Goal: Transaction & Acquisition: Purchase product/service

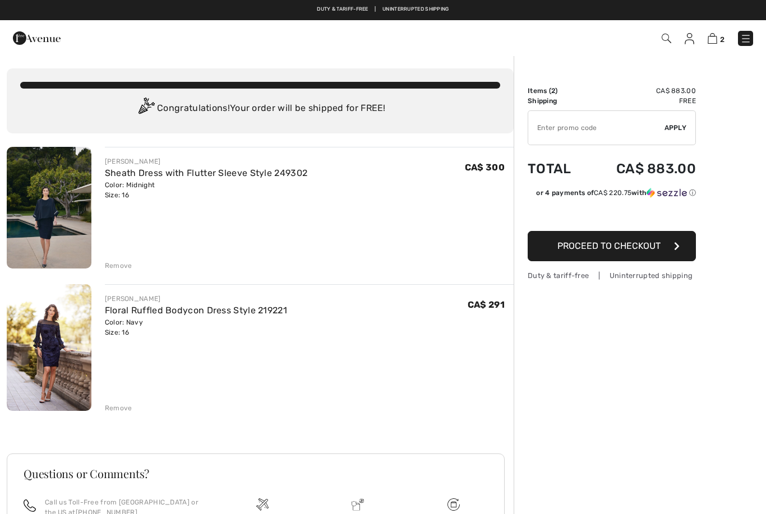
click at [234, 309] on link "Floral Ruffled Bodycon Dress Style 219221" at bounding box center [196, 310] width 182 height 11
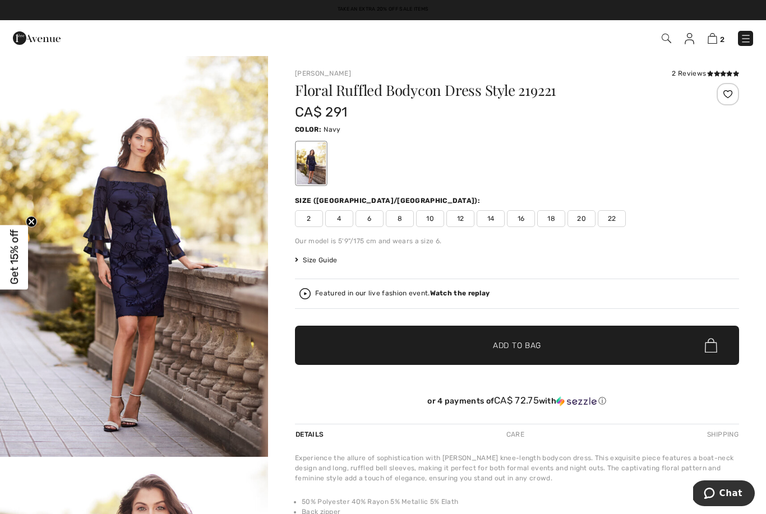
click at [670, 36] on img at bounding box center [667, 39] width 10 height 10
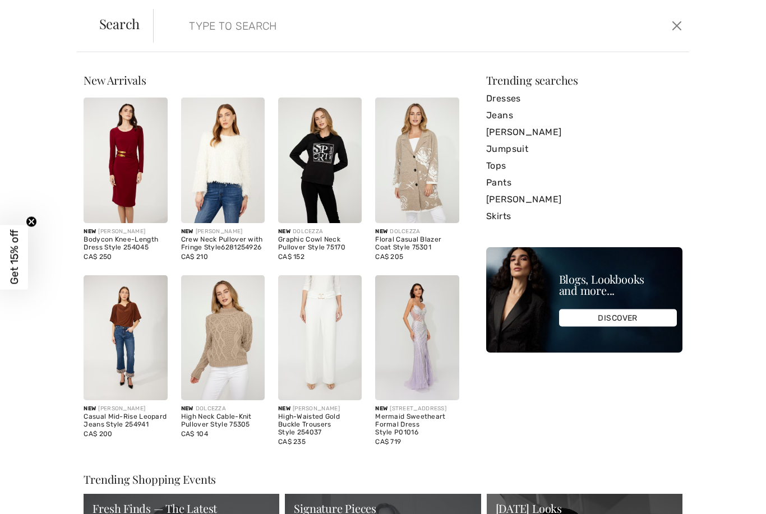
click at [271, 35] on input "search" at bounding box center [364, 26] width 366 height 34
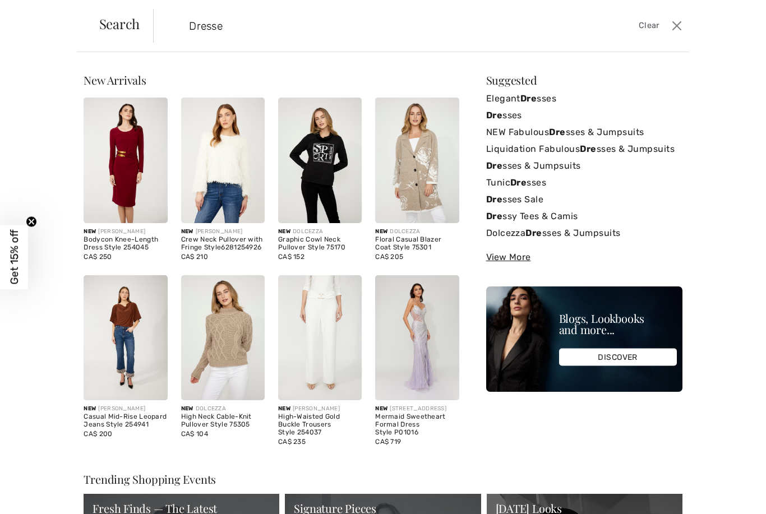
type input "Dresses"
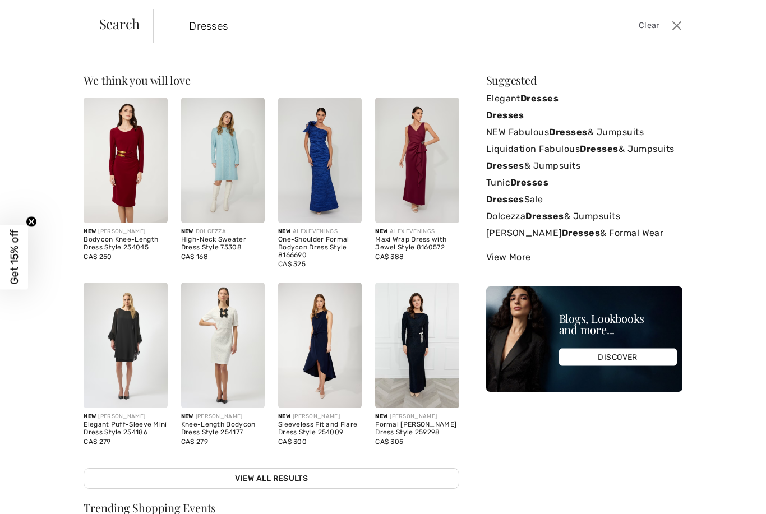
click at [555, 96] on strong "Dresses" at bounding box center [540, 98] width 38 height 11
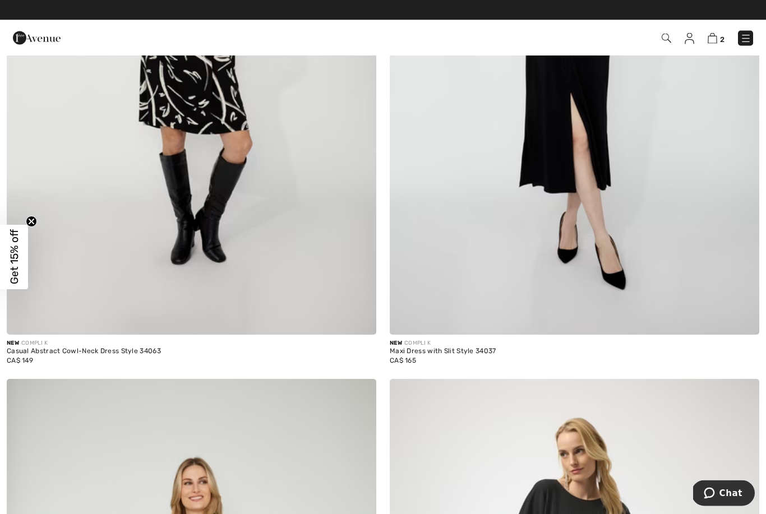
scroll to position [9066, 0]
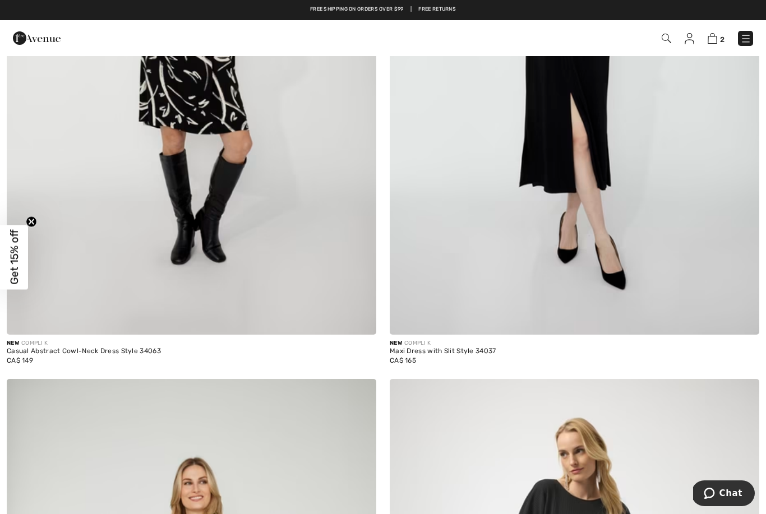
click at [668, 34] on img at bounding box center [667, 39] width 10 height 10
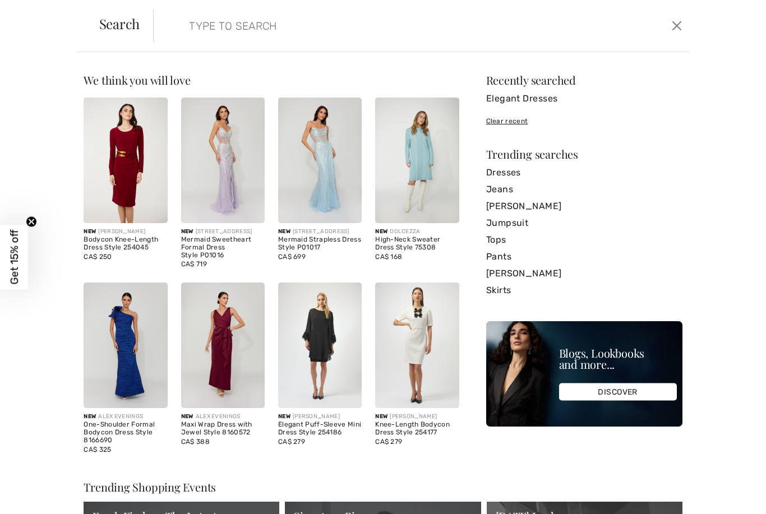
click at [255, 26] on input "search" at bounding box center [364, 26] width 366 height 34
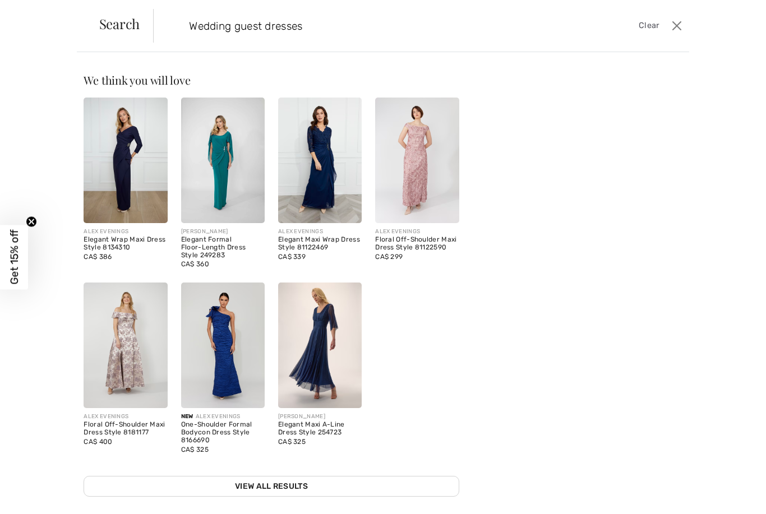
type input "Wedding guest dresses"
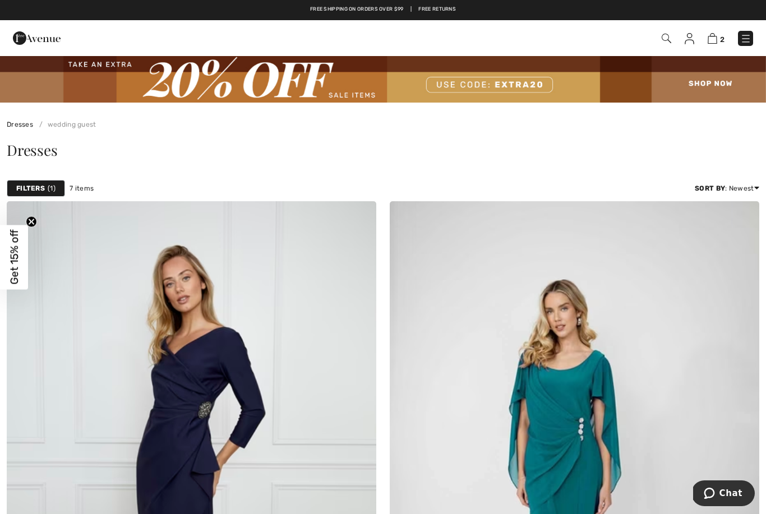
click at [20, 154] on span "Dresses" at bounding box center [32, 150] width 50 height 20
click at [13, 121] on link "Dresses" at bounding box center [20, 125] width 26 height 8
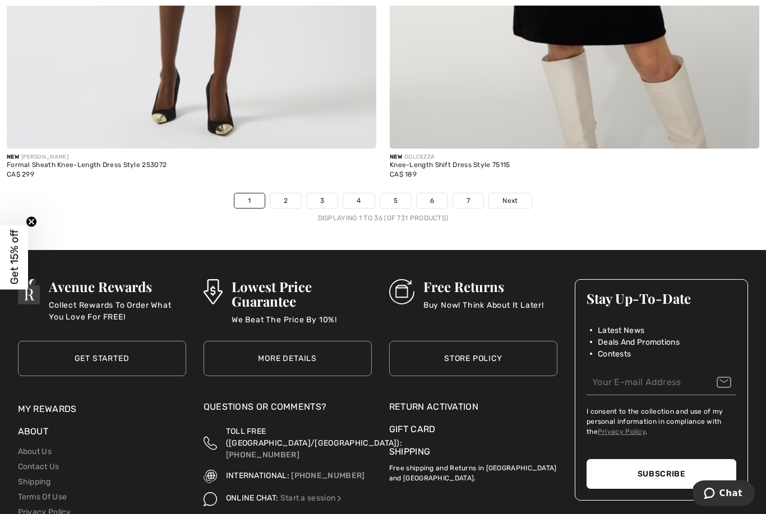
scroll to position [11040, 0]
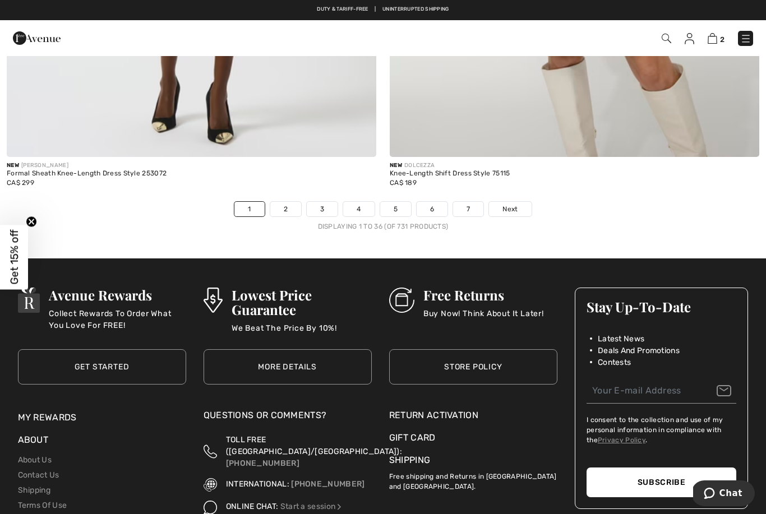
click at [508, 207] on link "Next" at bounding box center [510, 209] width 42 height 15
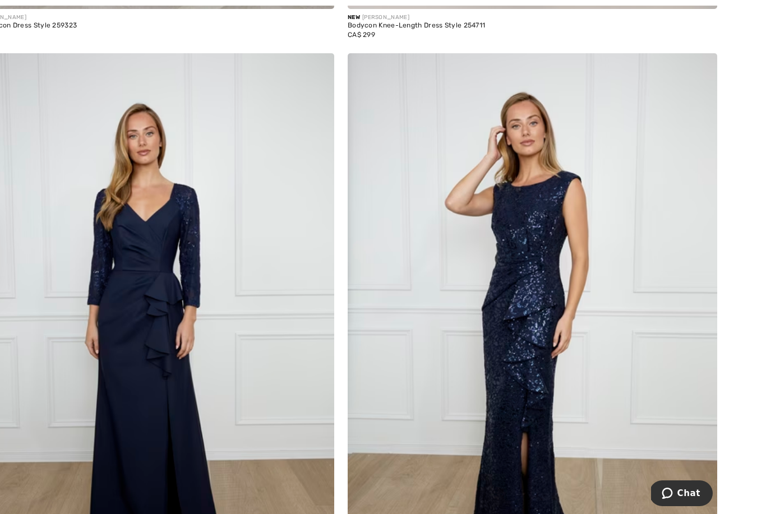
scroll to position [1972, 0]
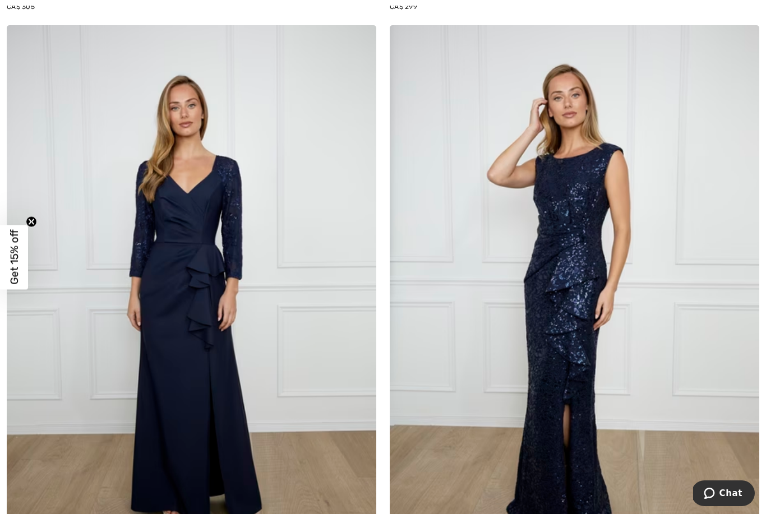
click at [588, 317] on img at bounding box center [575, 302] width 370 height 555
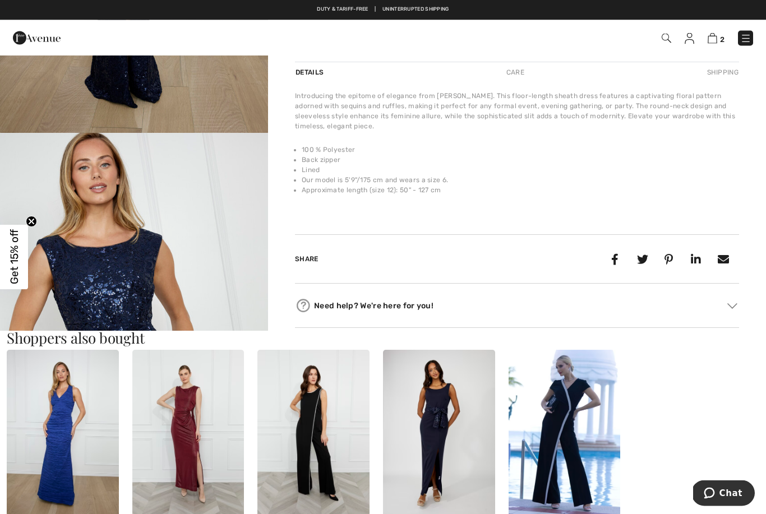
click at [94, 292] on img "2 / 4" at bounding box center [134, 335] width 268 height 402
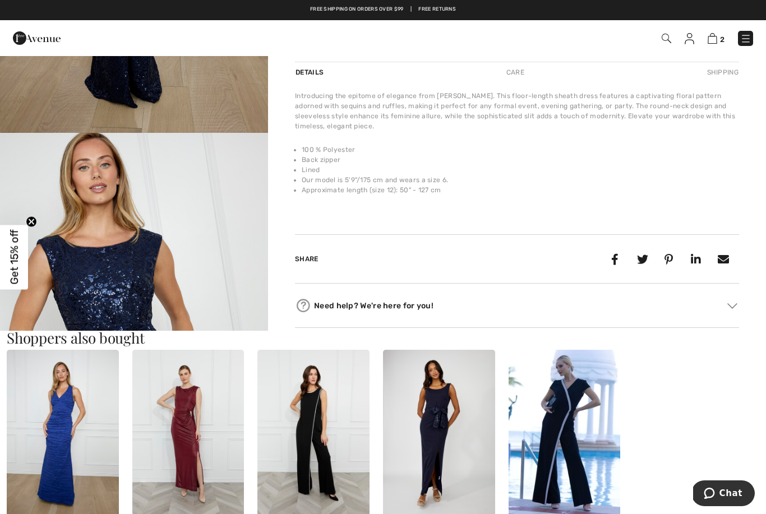
click at [35, 2] on div "Duty & tariff-free | Uninterrupted shipping Take an Extra 20% Off Sale Items Fr…" at bounding box center [383, 10] width 766 height 20
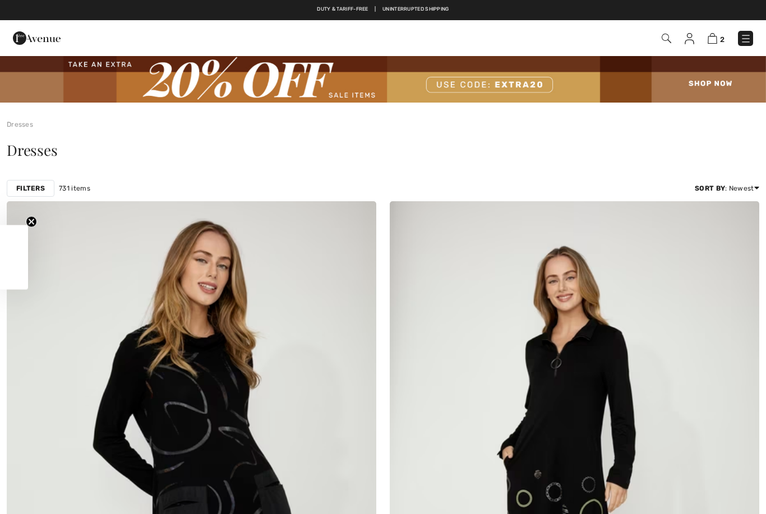
checkbox input "true"
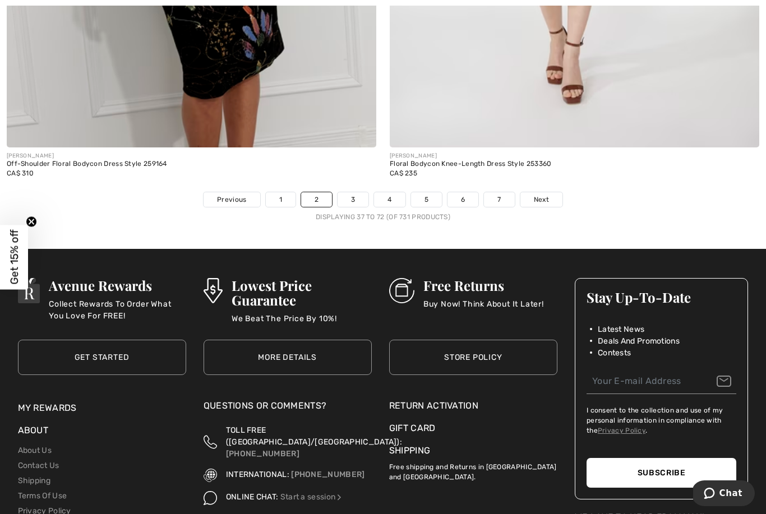
scroll to position [11050, 0]
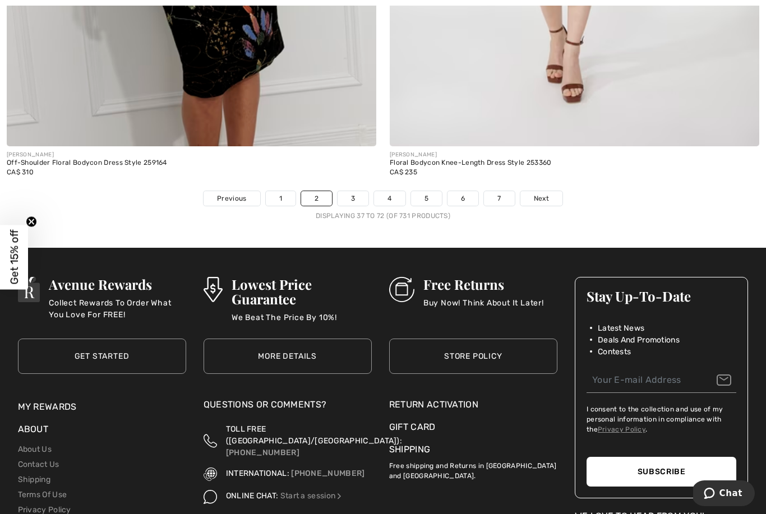
click at [549, 195] on link "Next" at bounding box center [542, 198] width 42 height 15
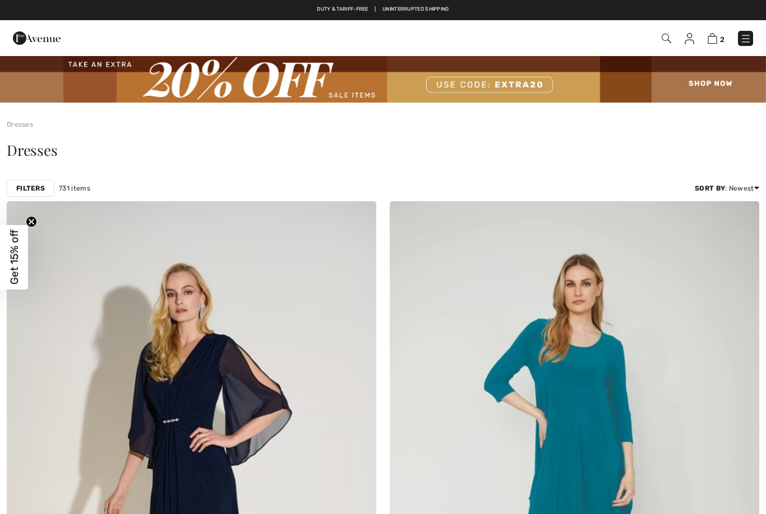
checkbox input "true"
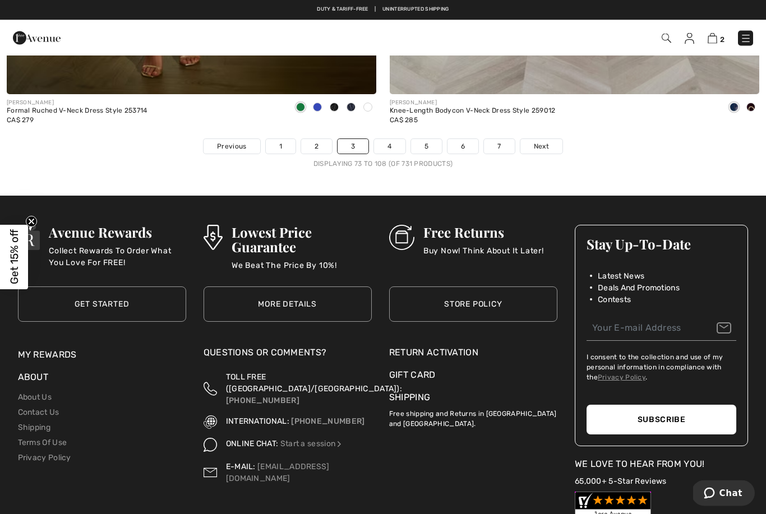
scroll to position [11103, 0]
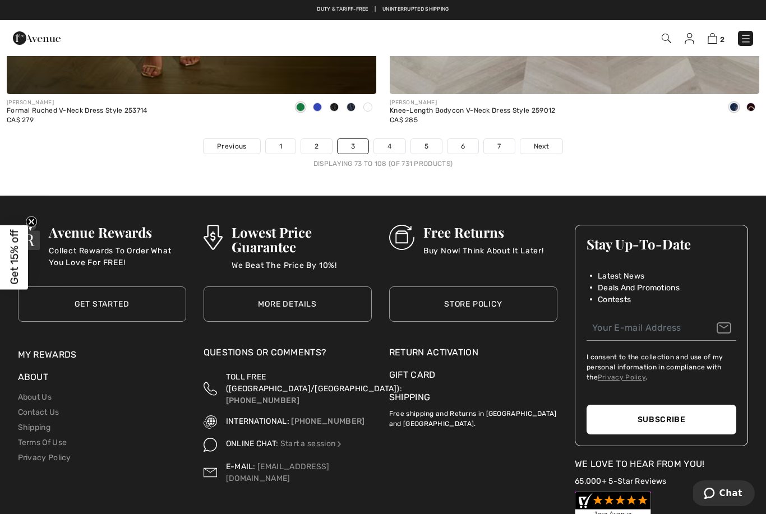
click at [552, 139] on link "Next" at bounding box center [542, 146] width 42 height 15
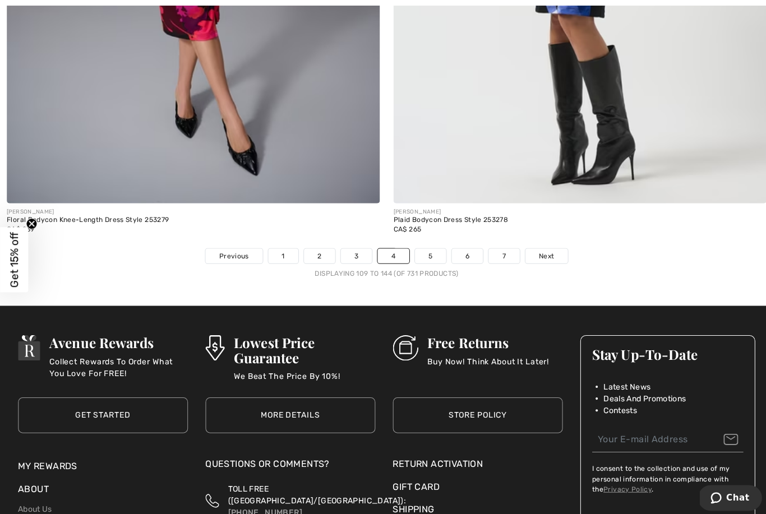
scroll to position [10996, 0]
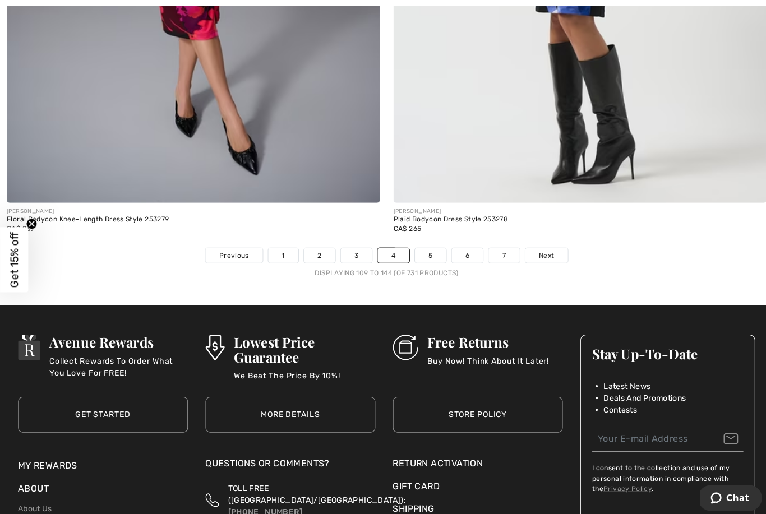
click at [540, 248] on span "Next" at bounding box center [541, 253] width 15 height 10
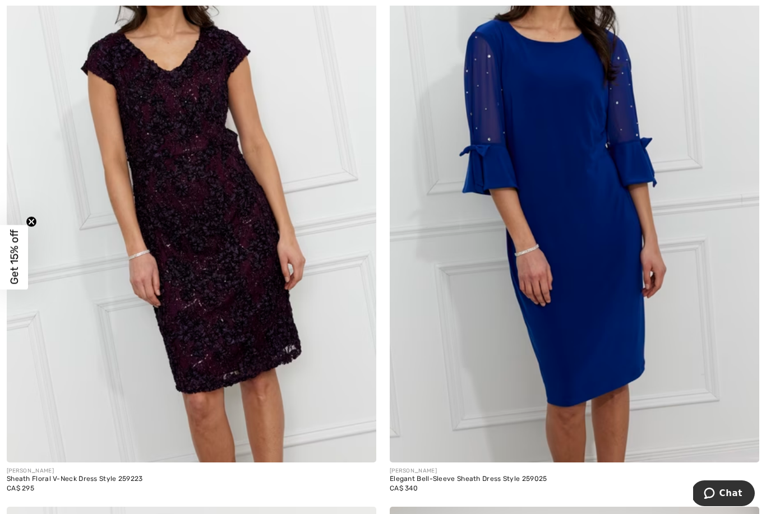
scroll to position [6397, 0]
click at [275, 294] on img at bounding box center [192, 186] width 370 height 555
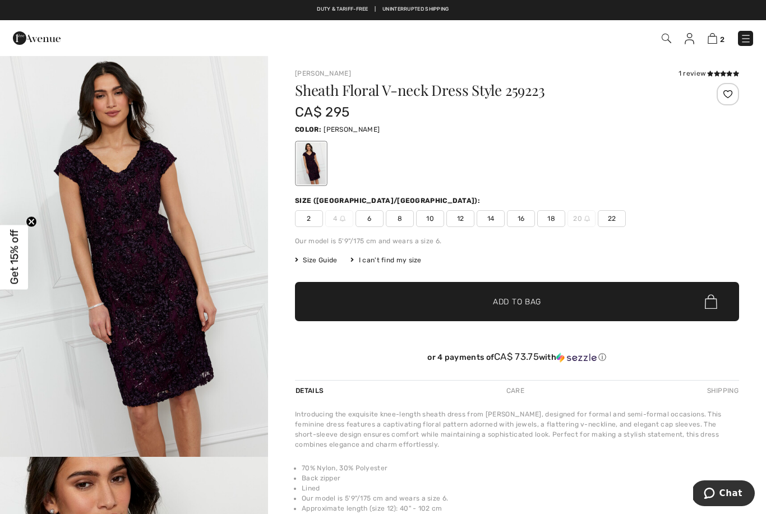
click at [324, 157] on div at bounding box center [311, 163] width 29 height 42
click at [319, 172] on div at bounding box center [311, 163] width 29 height 42
click at [192, 321] on img "1 / 4" at bounding box center [134, 256] width 268 height 402
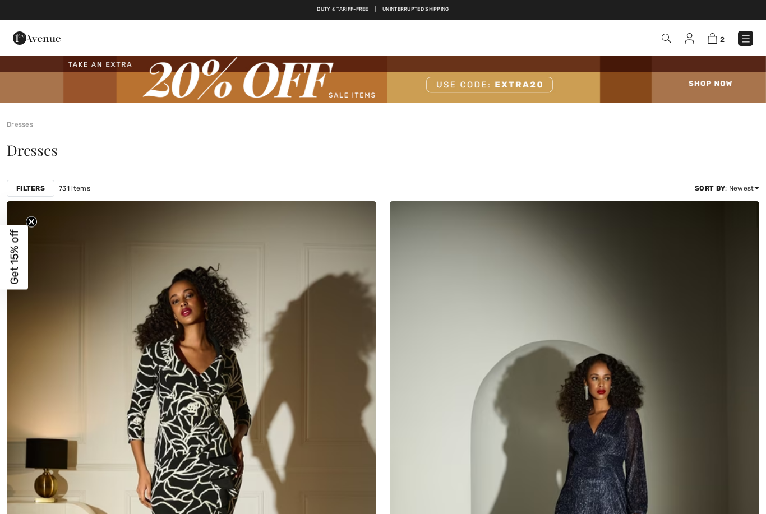
checkbox input "true"
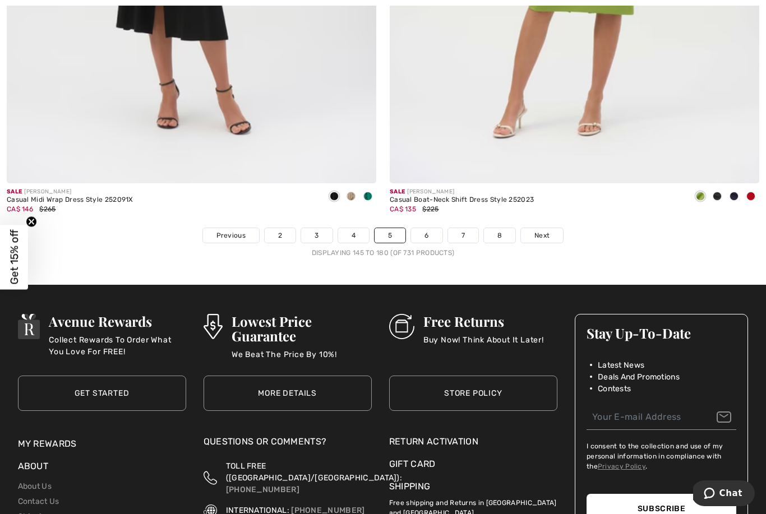
scroll to position [11014, 0]
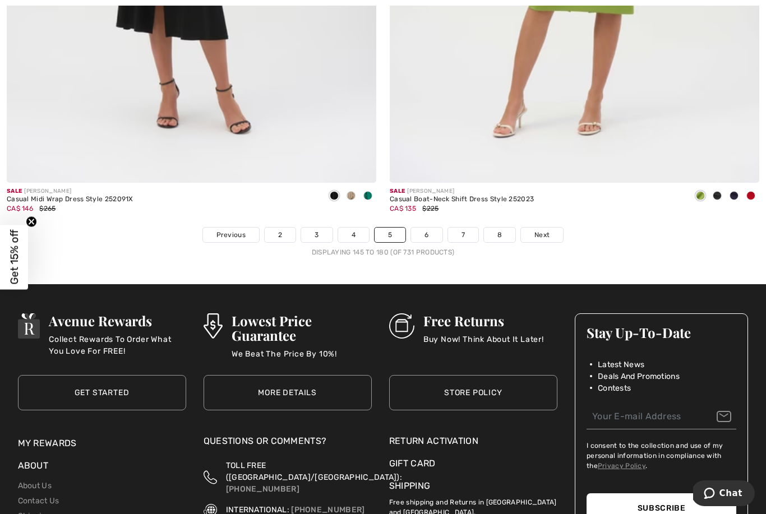
click at [557, 247] on div "Displaying 145 to 180 (of 731 products)" at bounding box center [383, 252] width 766 height 10
click at [546, 231] on span "Next" at bounding box center [542, 235] width 15 height 10
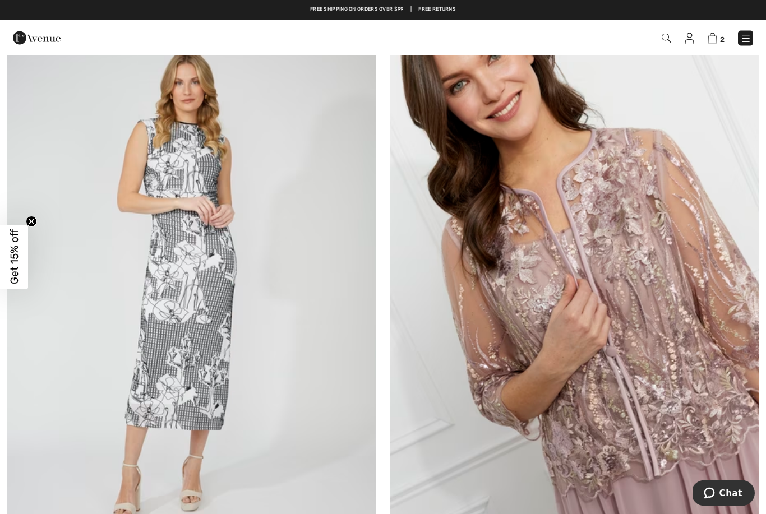
scroll to position [1988, 0]
click at [699, 391] on img at bounding box center [575, 287] width 370 height 555
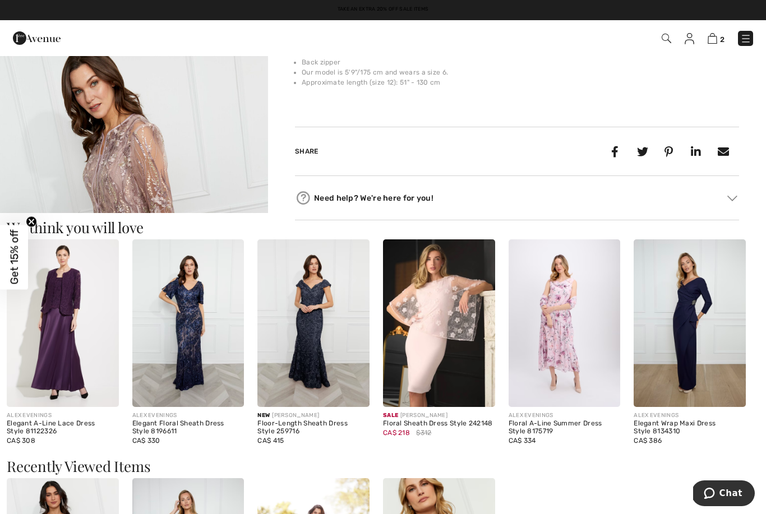
scroll to position [421, 0]
click at [444, 332] on img at bounding box center [439, 324] width 112 height 168
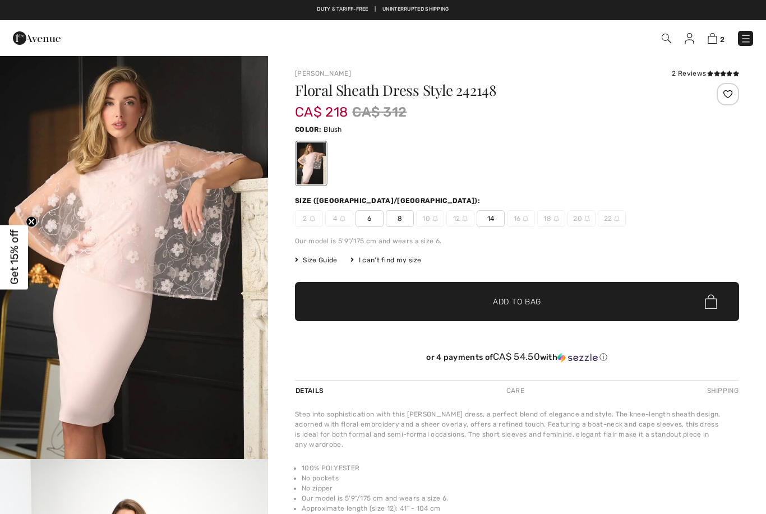
checkbox input "true"
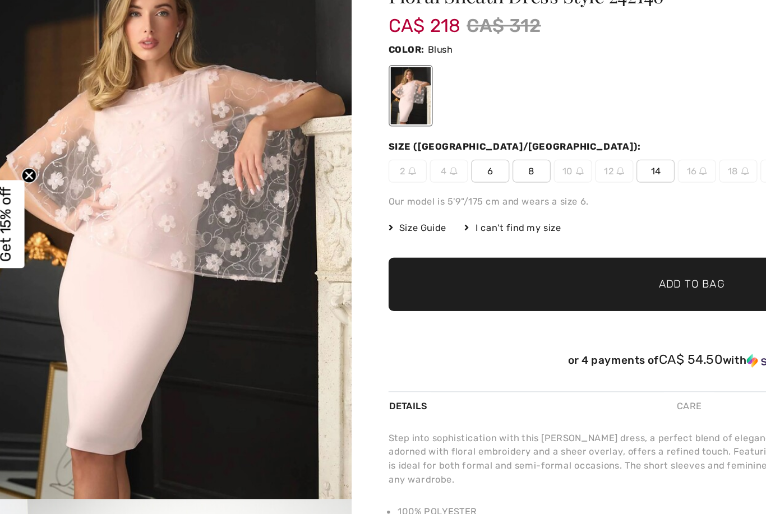
click at [190, 323] on img "1 / 6" at bounding box center [134, 257] width 268 height 404
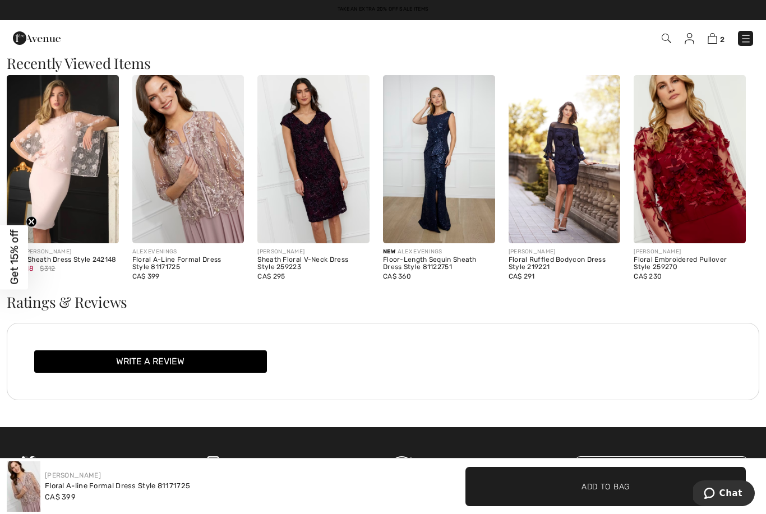
scroll to position [834, 0]
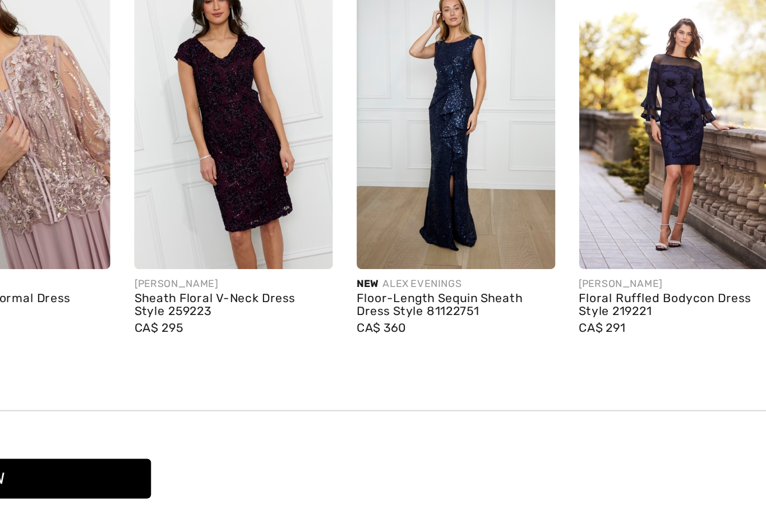
click at [383, 247] on div "Floor-Length Sequin Sheath Dress Style 81122751" at bounding box center [439, 255] width 112 height 16
click at [383, 90] on img at bounding box center [439, 150] width 112 height 168
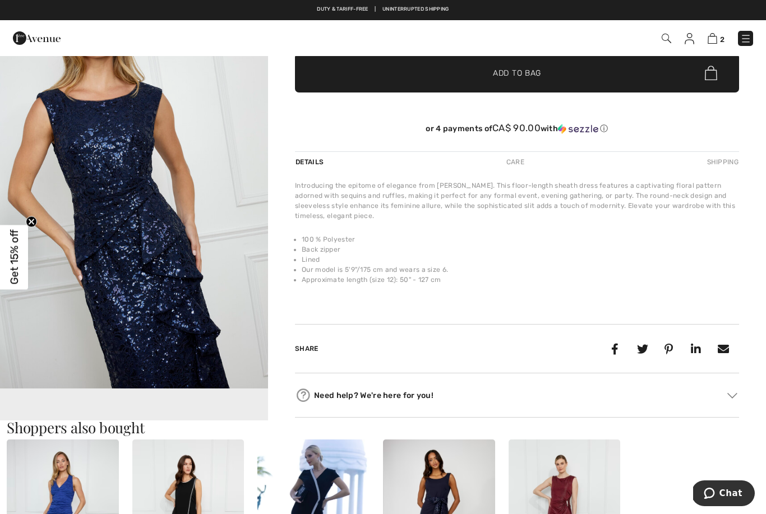
scroll to position [234, 0]
click at [252, 406] on video "Your browser does not support the video tag." at bounding box center [134, 456] width 268 height 134
click at [237, 408] on video "Your browser does not support the video tag." at bounding box center [134, 456] width 268 height 134
click at [236, 402] on video "Your browser does not support the video tag." at bounding box center [134, 456] width 268 height 134
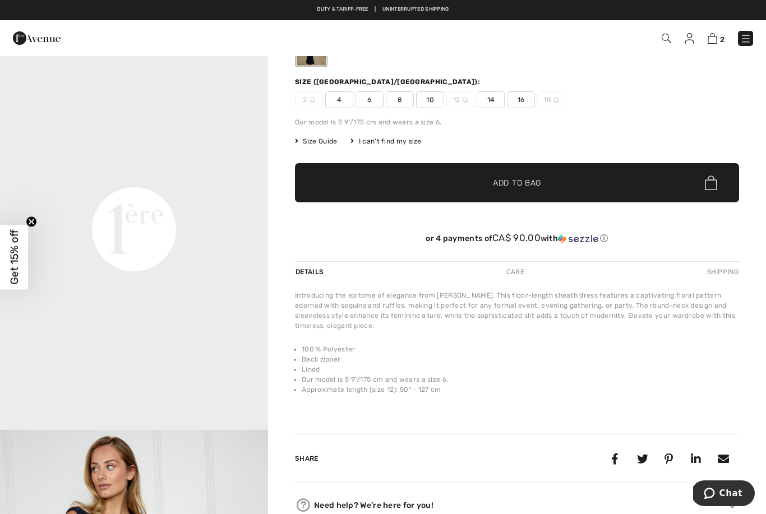
scroll to position [127, 0]
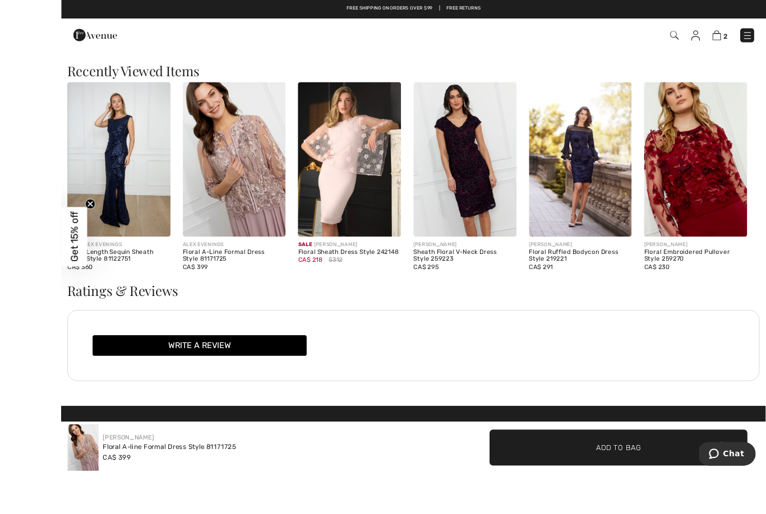
scroll to position [834, 0]
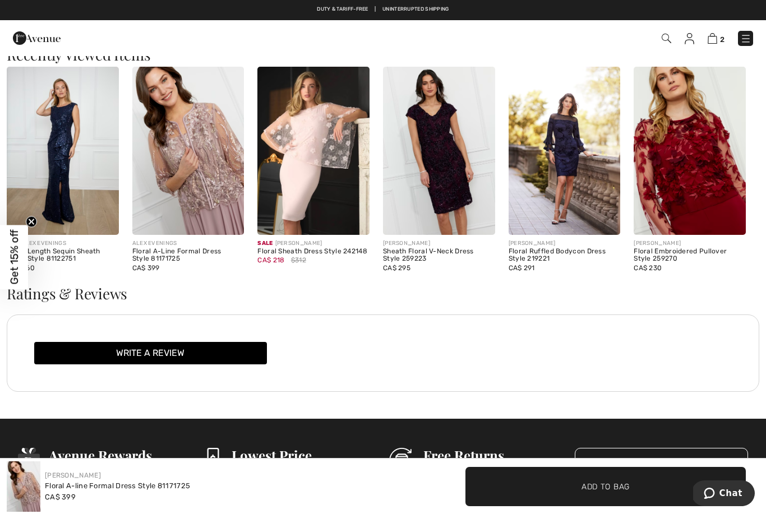
click at [36, 227] on circle "Close teaser" at bounding box center [31, 222] width 11 height 11
click at [49, 248] on div "Floor-Length Sequin Sheath Dress Style 81122751" at bounding box center [63, 256] width 112 height 16
click at [70, 248] on div "Floor-Length Sequin Sheath Dress Style 81122751" at bounding box center [63, 256] width 112 height 16
click at [61, 151] on img at bounding box center [63, 151] width 112 height 168
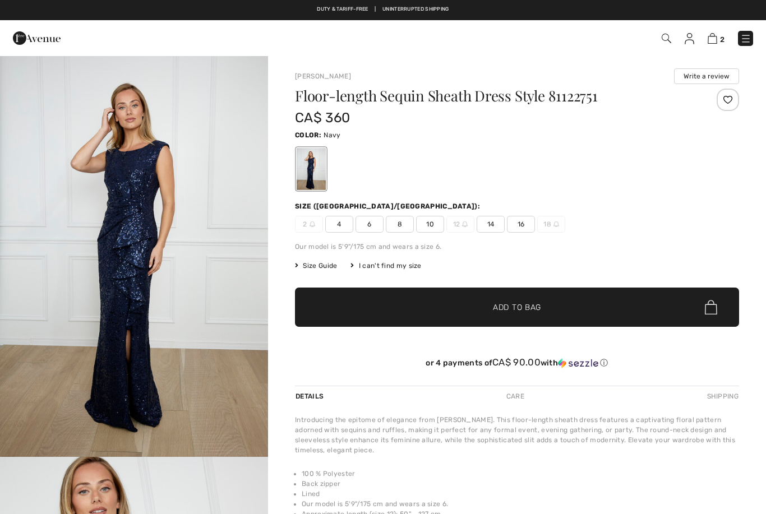
checkbox input "true"
click at [510, 220] on span "16" at bounding box center [521, 224] width 28 height 17
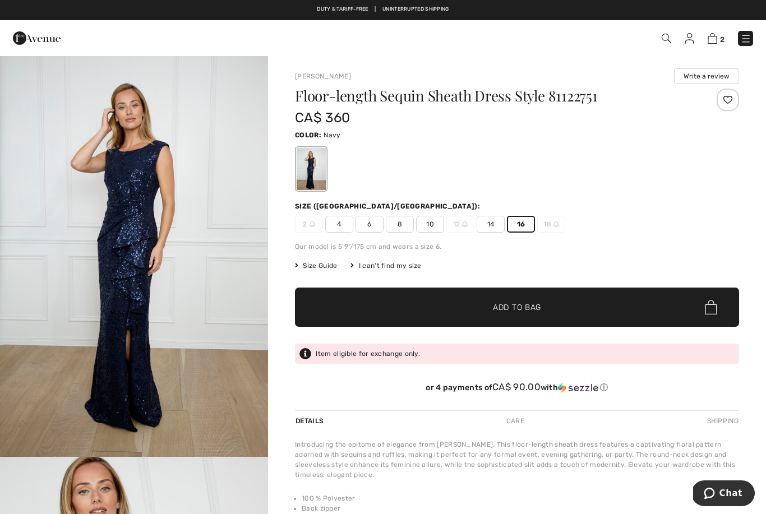
click at [527, 315] on span "✔ Added to Bag Add to Bag" at bounding box center [517, 307] width 444 height 39
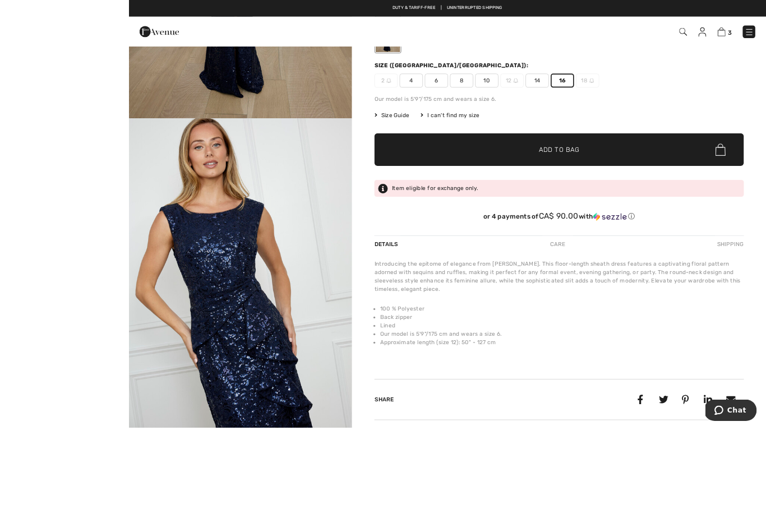
scroll to position [222, 0]
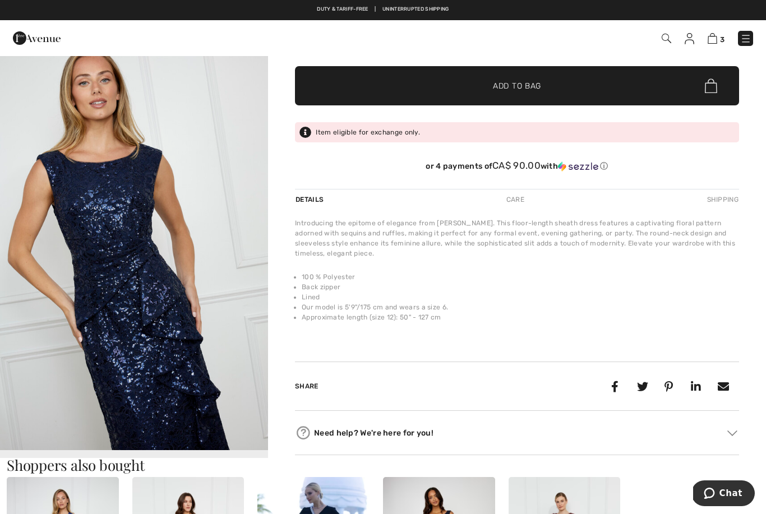
click at [75, 2] on div "Duty & tariff-free | Uninterrupted shipping Take an Extra 20% Off Sale Items Fr…" at bounding box center [383, 10] width 766 height 20
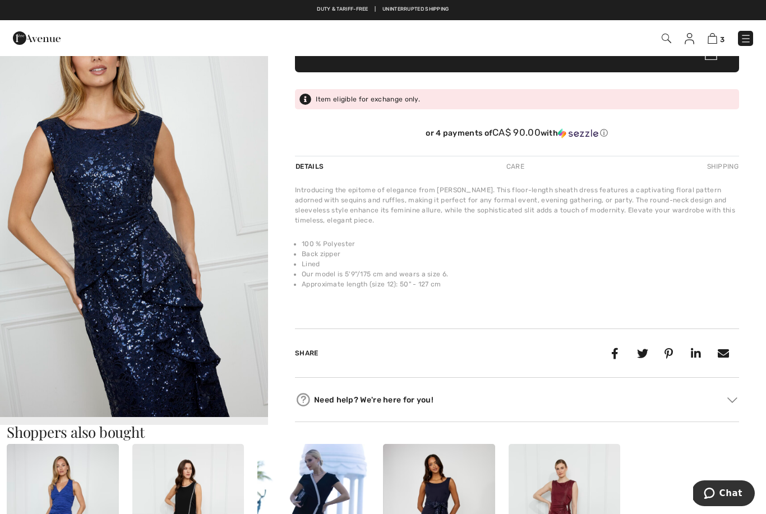
scroll to position [257, 0]
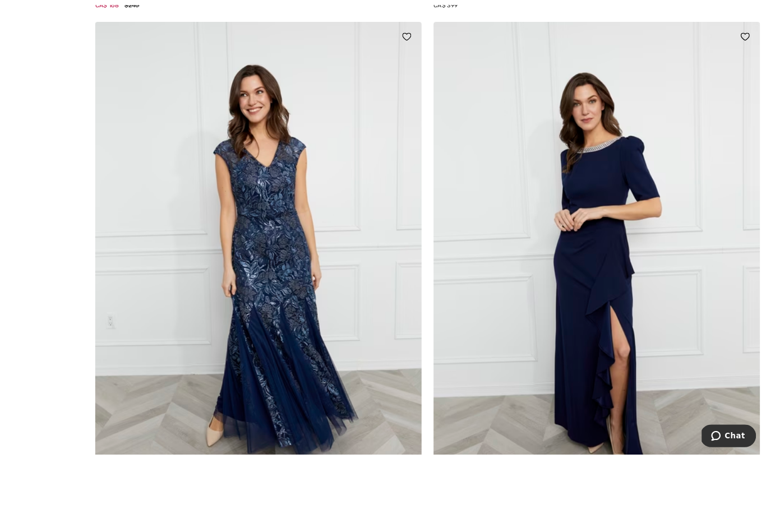
scroll to position [2675, 0]
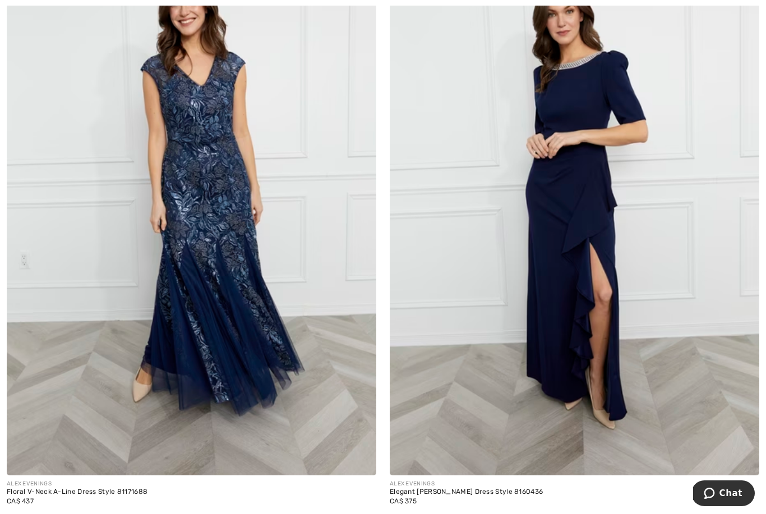
click at [117, 497] on div "CA$ 437" at bounding box center [77, 501] width 141 height 10
click at [126, 489] on div "Floral V-Neck A-Line Dress Style 81171688" at bounding box center [77, 493] width 141 height 8
click at [227, 286] on img at bounding box center [192, 198] width 370 height 555
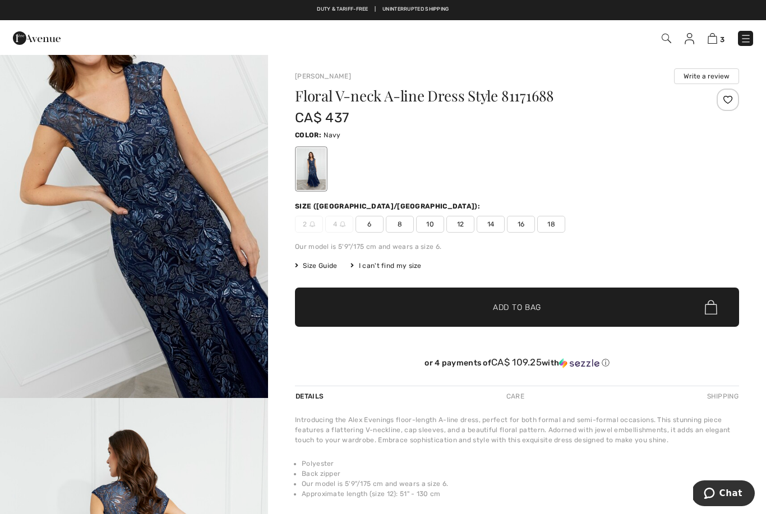
scroll to position [453, 0]
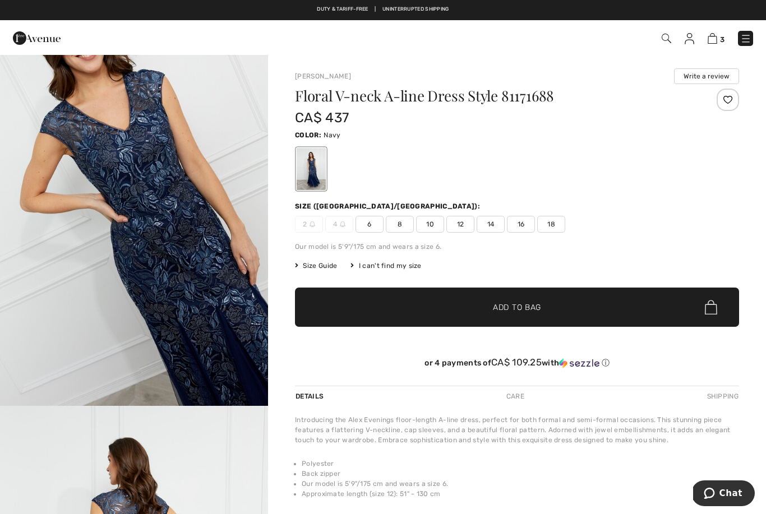
click at [203, 280] on img "2 / 4" at bounding box center [134, 205] width 268 height 402
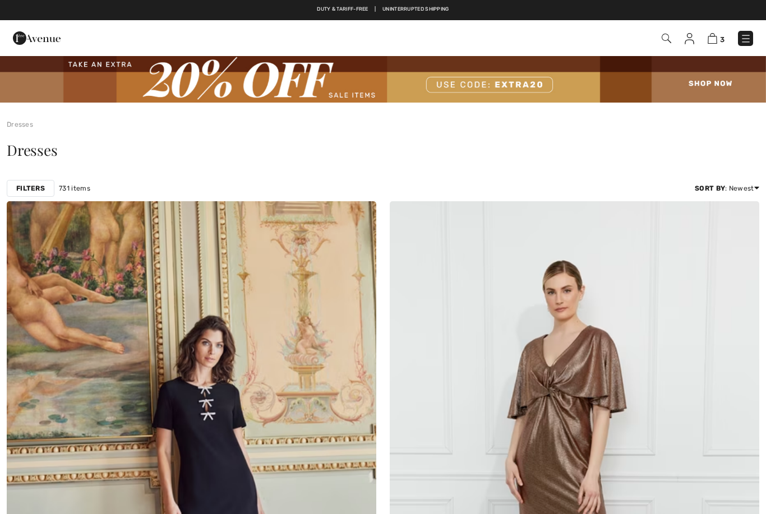
scroll to position [2733, 0]
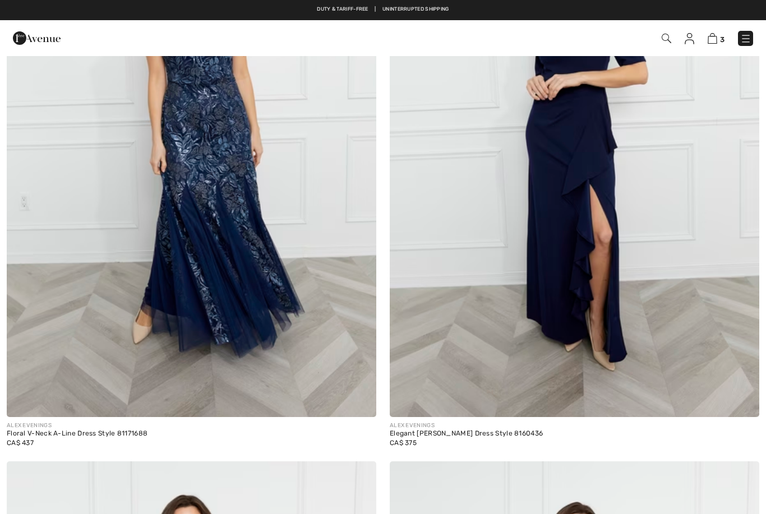
checkbox input "true"
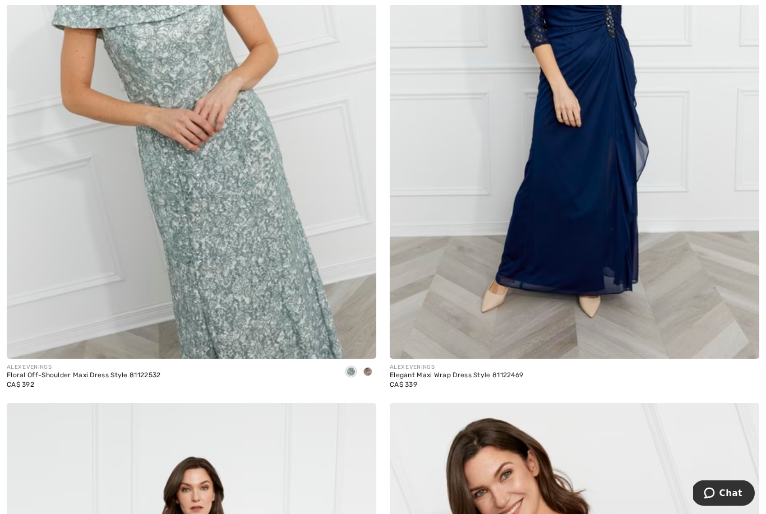
scroll to position [4106, 0]
click at [183, 155] on img at bounding box center [192, 82] width 370 height 555
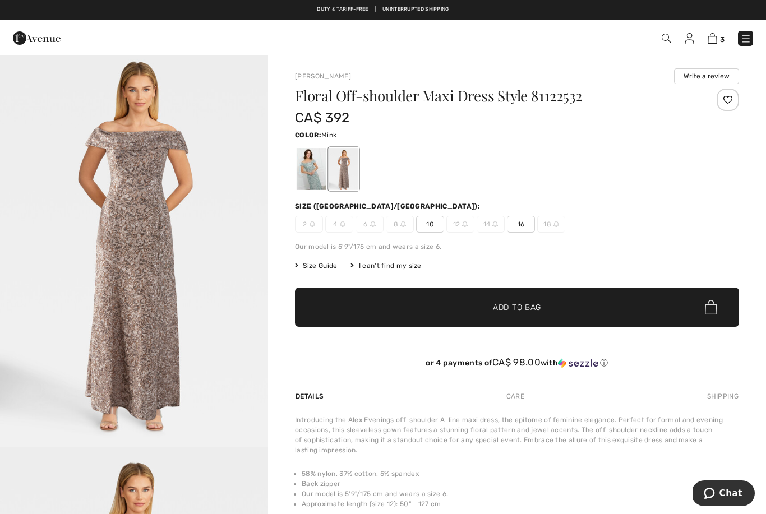
scroll to position [10, 0]
click at [299, 169] on div at bounding box center [311, 169] width 29 height 42
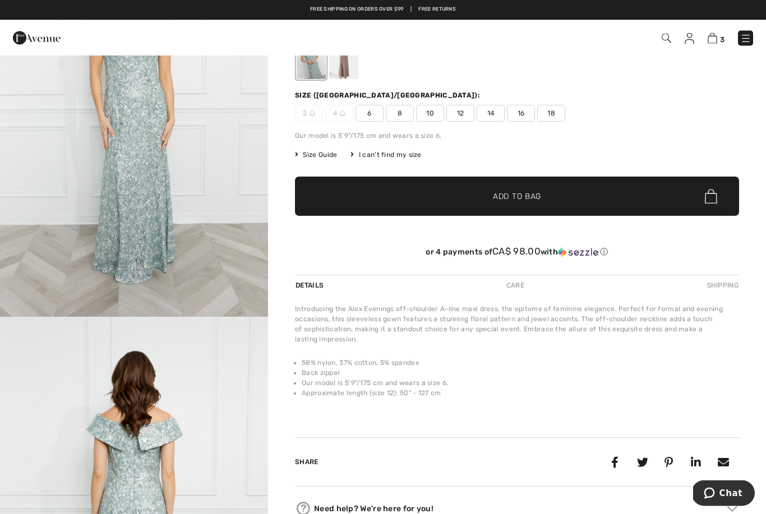
scroll to position [0, 0]
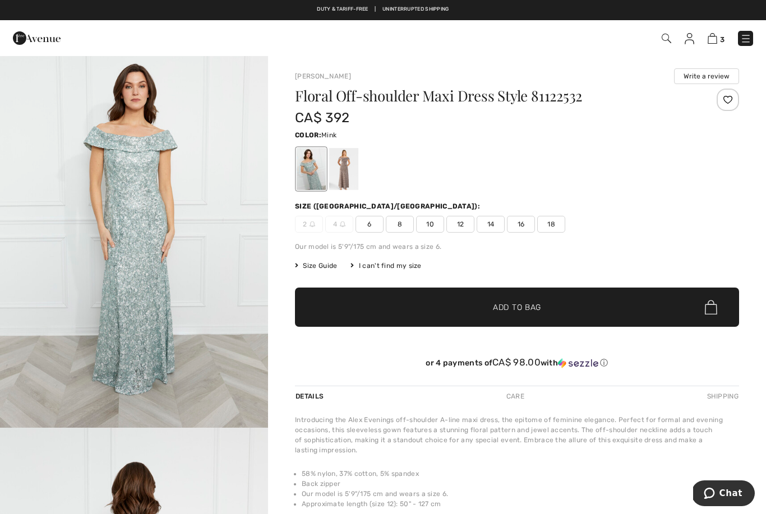
click at [355, 162] on div at bounding box center [343, 169] width 29 height 42
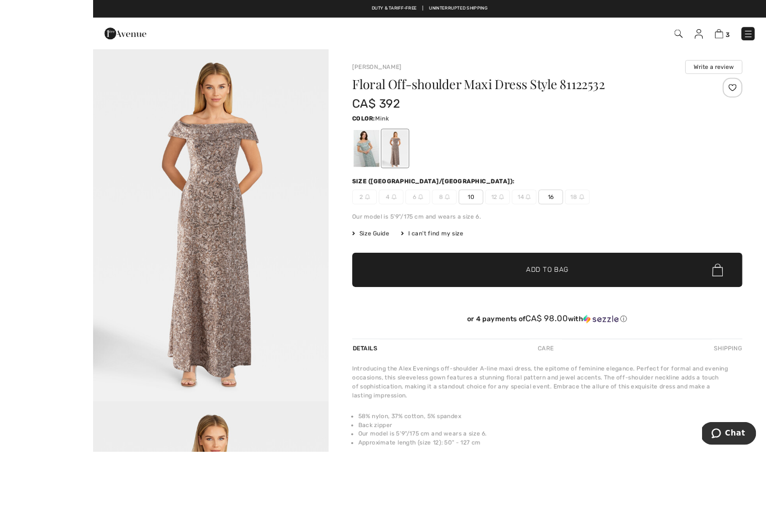
scroll to position [1, 0]
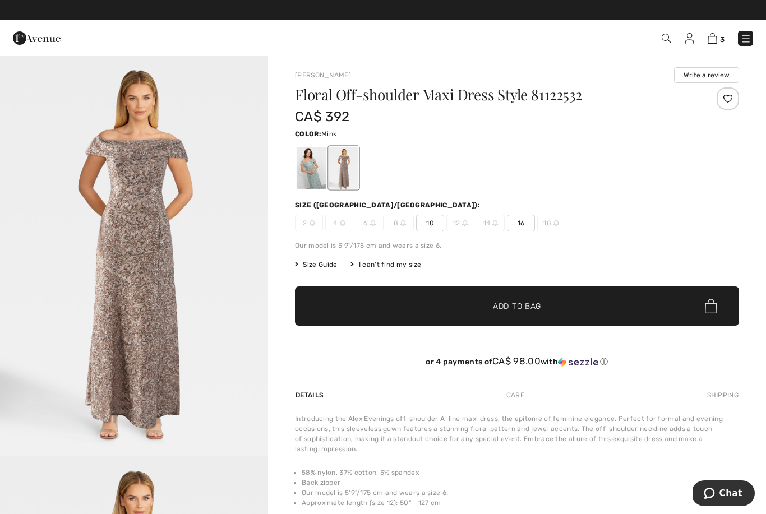
click at [312, 174] on div at bounding box center [311, 168] width 29 height 42
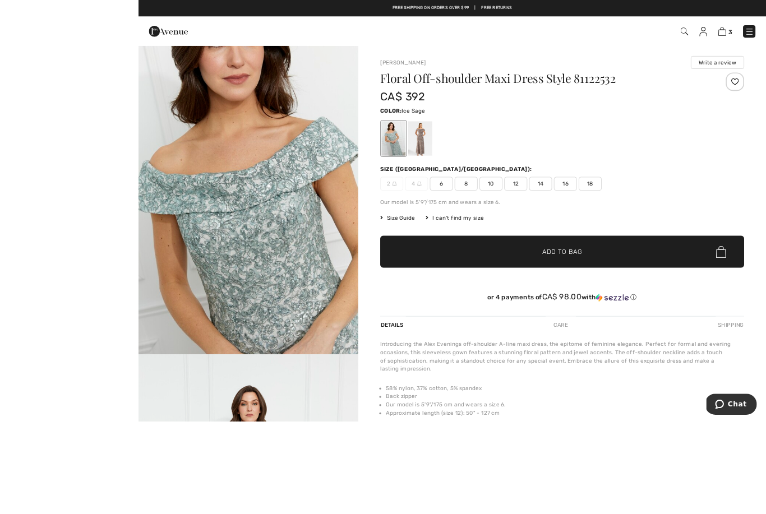
scroll to position [25, 0]
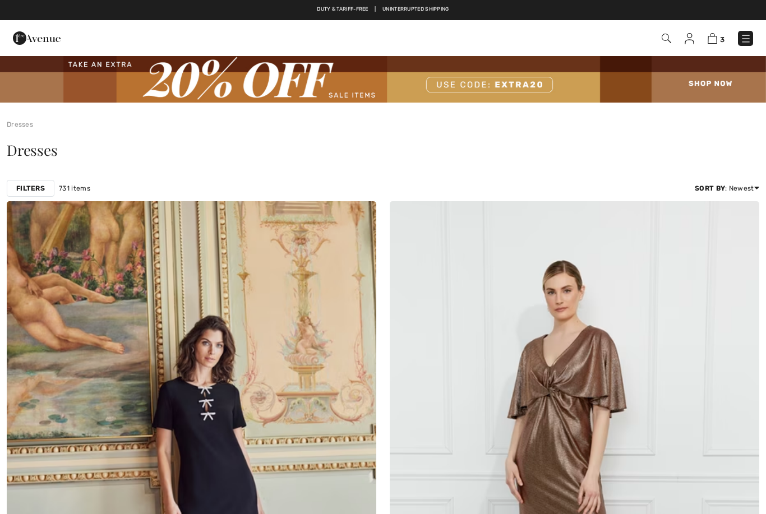
checkbox input "true"
